Goal: Information Seeking & Learning: Learn about a topic

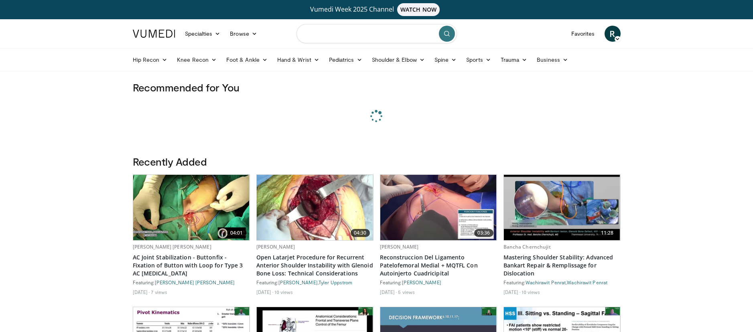
click at [408, 37] on input "Search topics, interventions" at bounding box center [377, 33] width 160 height 19
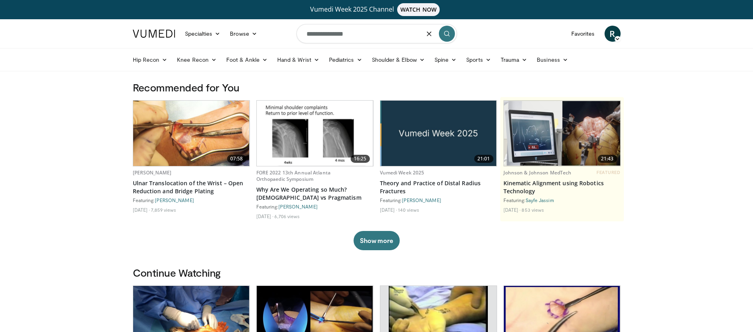
type input "**********"
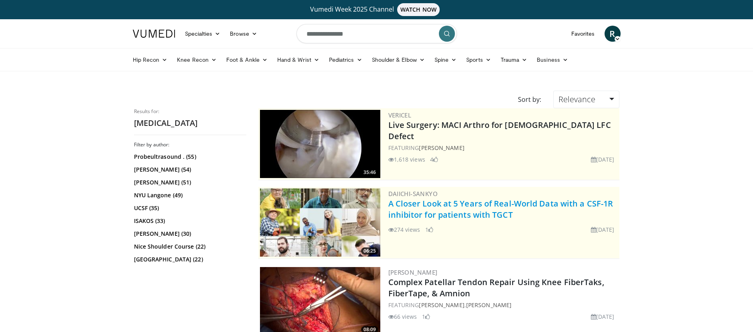
scroll to position [102, 0]
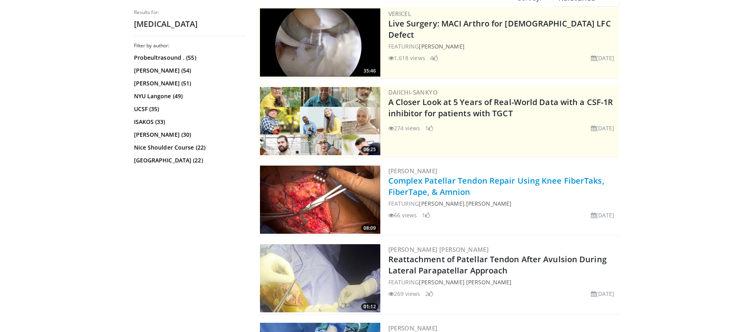
click at [432, 183] on link "Complex Patellar Tendon Repair Using Knee FiberTaks, FiberTape, & Amnion" at bounding box center [496, 186] width 216 height 22
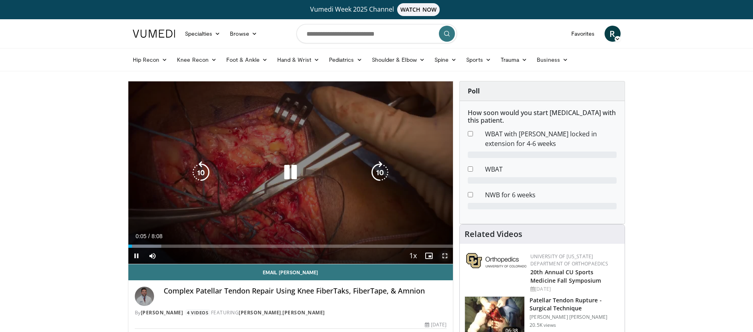
click at [446, 257] on span "Video Player" at bounding box center [445, 256] width 16 height 16
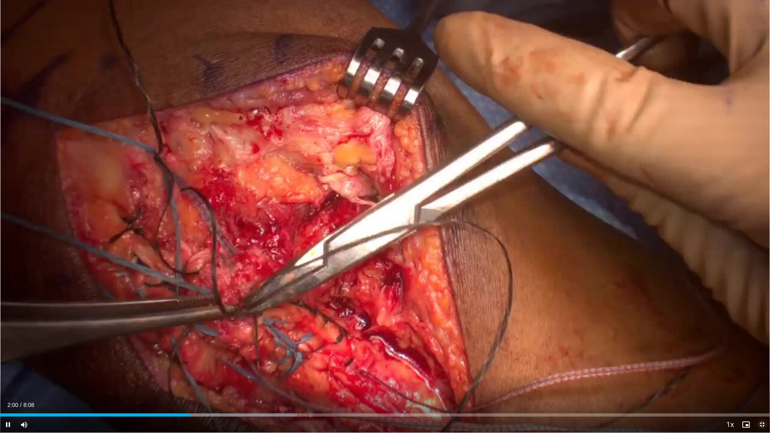
click at [753, 332] on span "Video Player" at bounding box center [762, 425] width 16 height 16
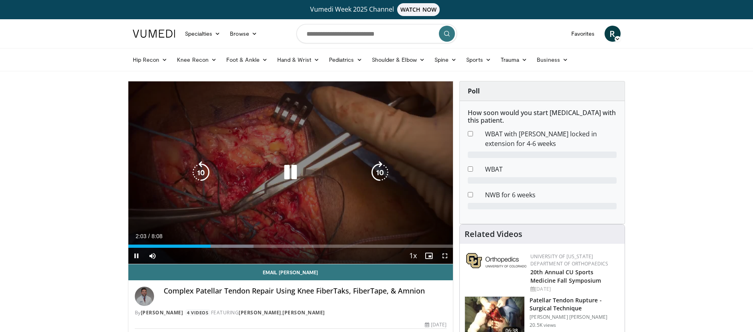
click at [291, 174] on icon "Video Player" at bounding box center [290, 172] width 22 height 22
click at [289, 173] on icon "Video Player" at bounding box center [290, 172] width 22 height 22
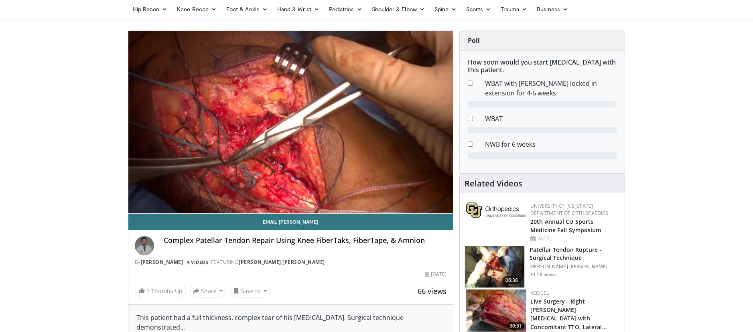
scroll to position [51, 0]
click at [501, 268] on img at bounding box center [494, 267] width 59 height 42
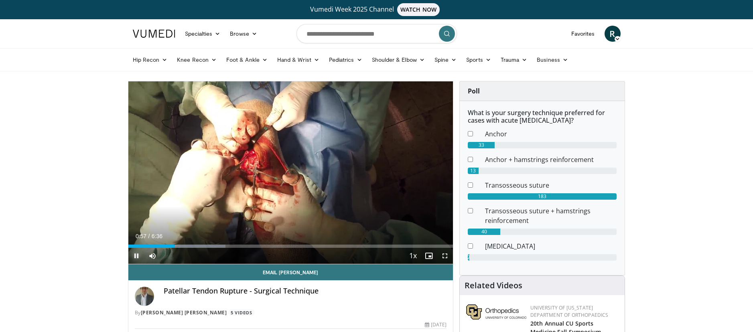
click at [136, 256] on span "Video Player" at bounding box center [136, 256] width 16 height 16
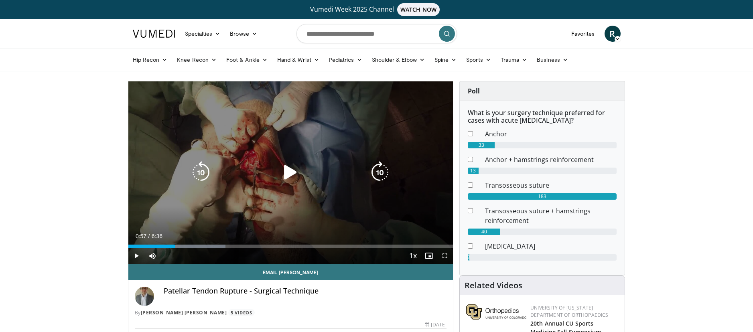
click at [297, 170] on icon "Video Player" at bounding box center [290, 172] width 22 height 22
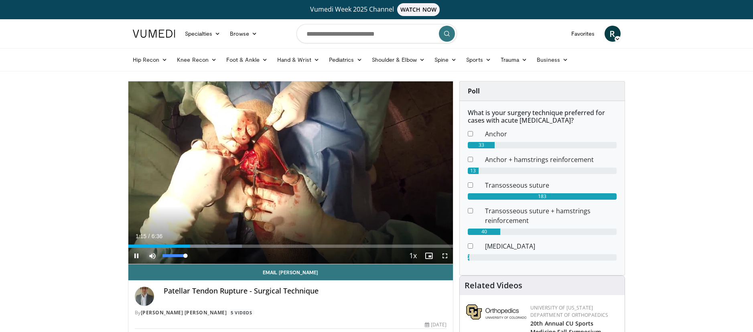
click at [151, 254] on span "Video Player" at bounding box center [152, 256] width 16 height 16
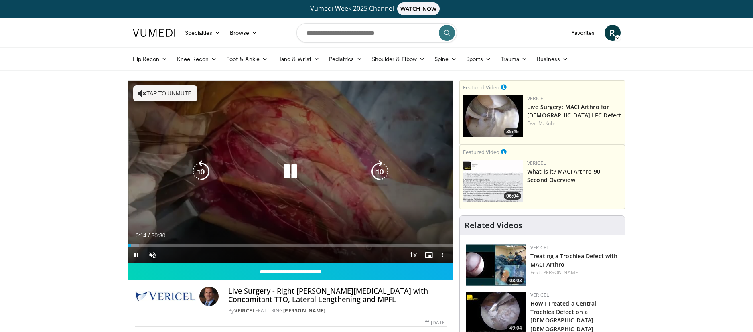
scroll to position [0, 0]
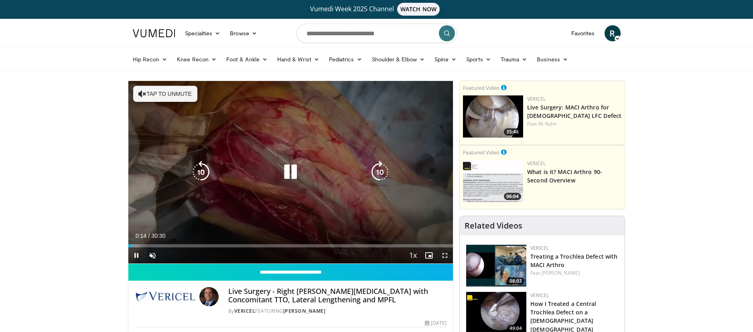
click at [283, 172] on icon "Video Player" at bounding box center [290, 172] width 22 height 22
